Goal: Navigation & Orientation: Find specific page/section

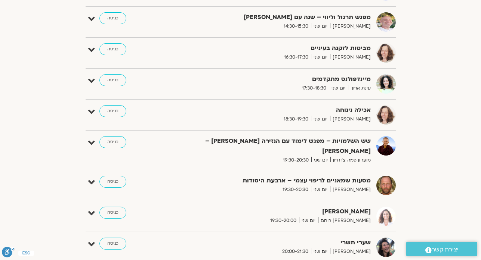
scroll to position [478, 0]
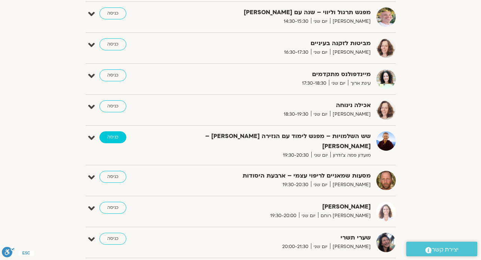
click at [114, 139] on link "כניסה" at bounding box center [112, 138] width 27 height 12
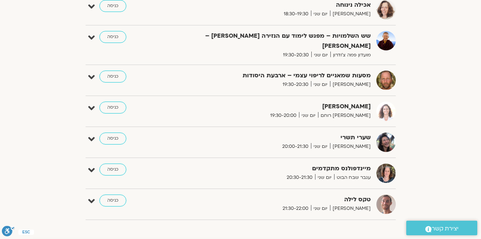
scroll to position [583, 0]
